Goal: Navigation & Orientation: Find specific page/section

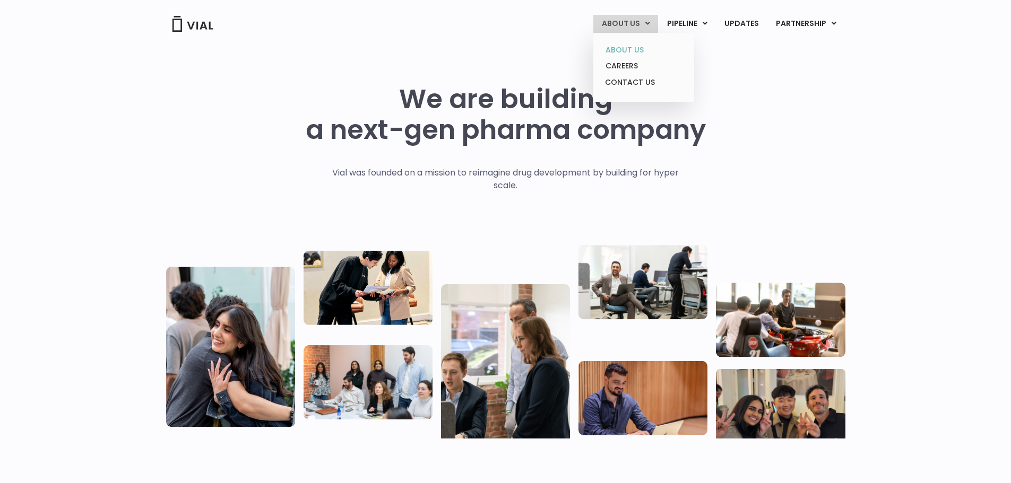
click at [629, 50] on link "ABOUT US" at bounding box center [643, 50] width 93 height 16
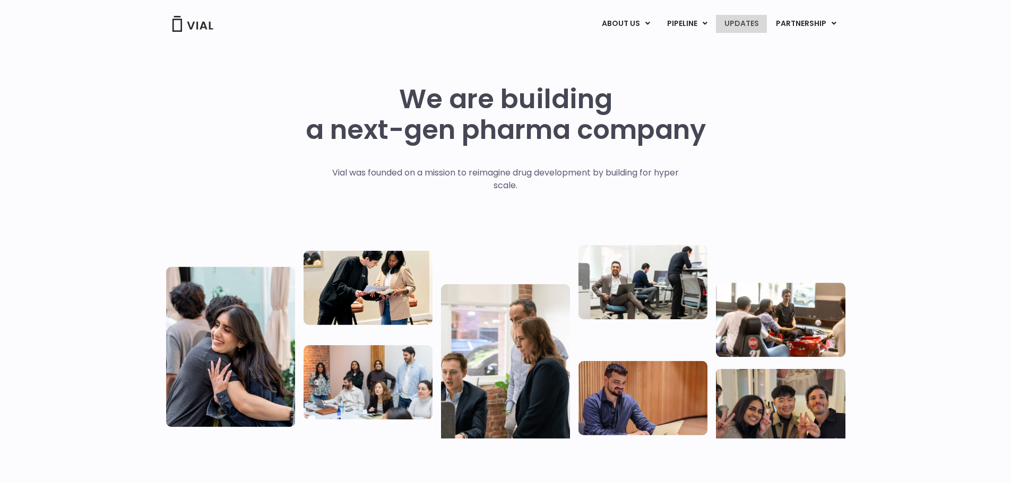
click at [734, 19] on link "UPDATES" at bounding box center [741, 24] width 51 height 18
